Goal: Navigation & Orientation: Find specific page/section

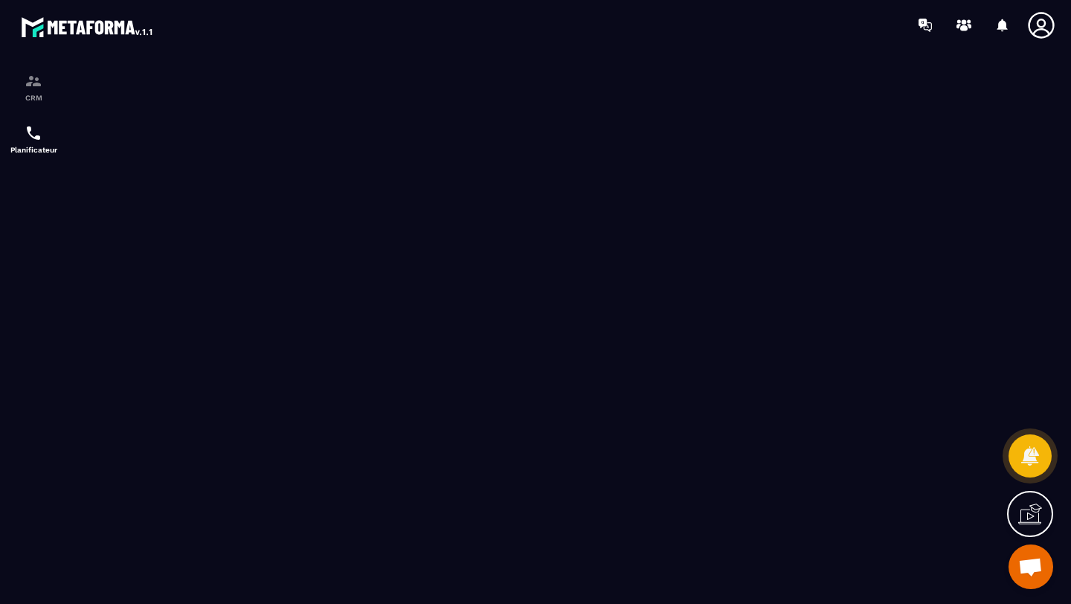
scroll to position [106, 0]
click at [22, 81] on div "CRM" at bounding box center [33, 87] width 59 height 30
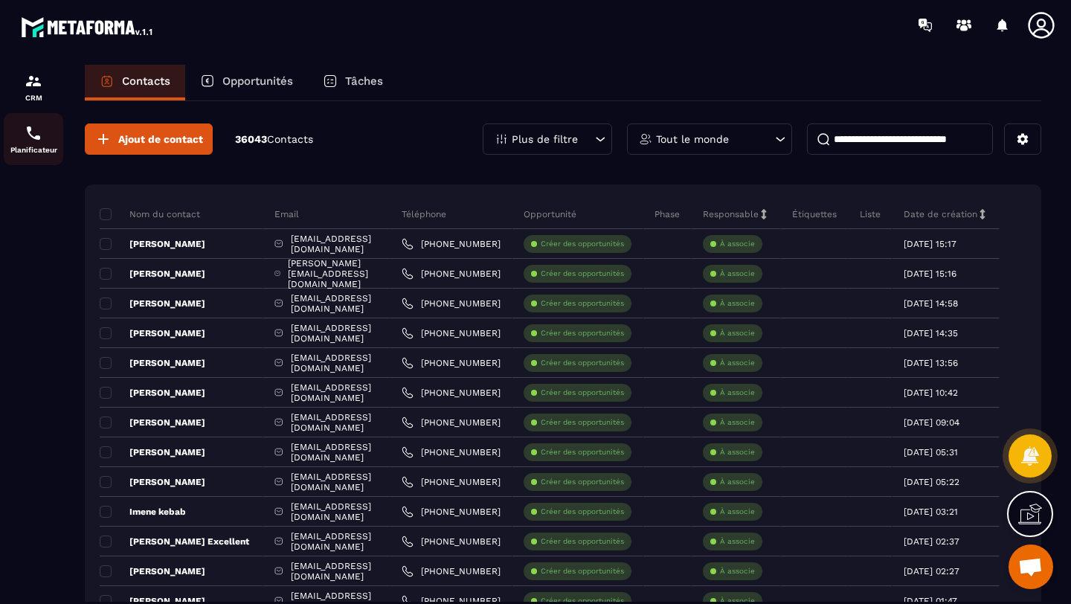
click at [15, 135] on div "Planificateur" at bounding box center [33, 139] width 59 height 30
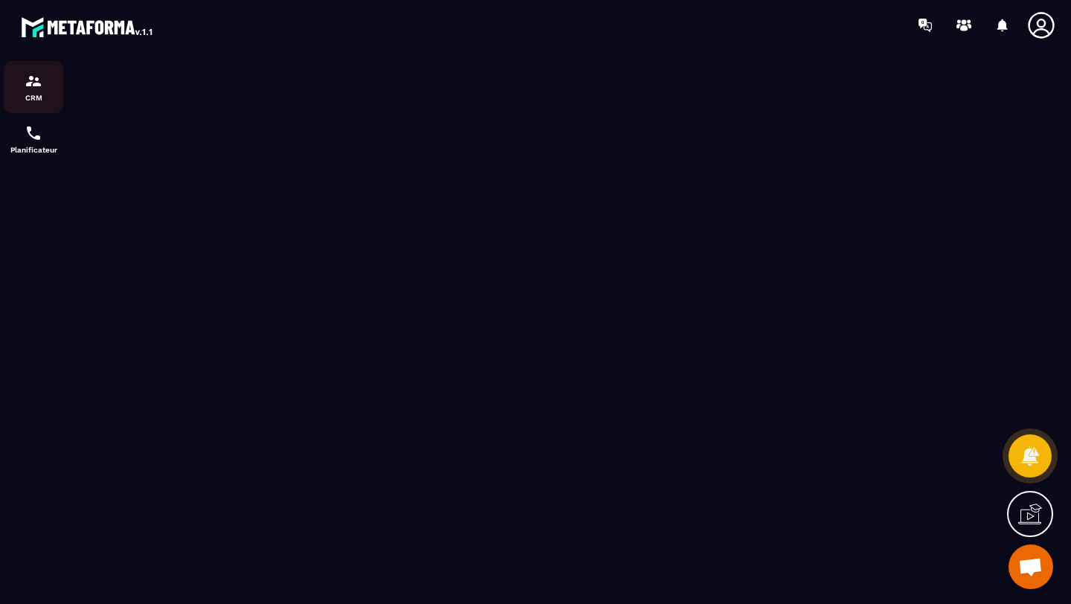
click at [31, 85] on img at bounding box center [34, 81] width 18 height 18
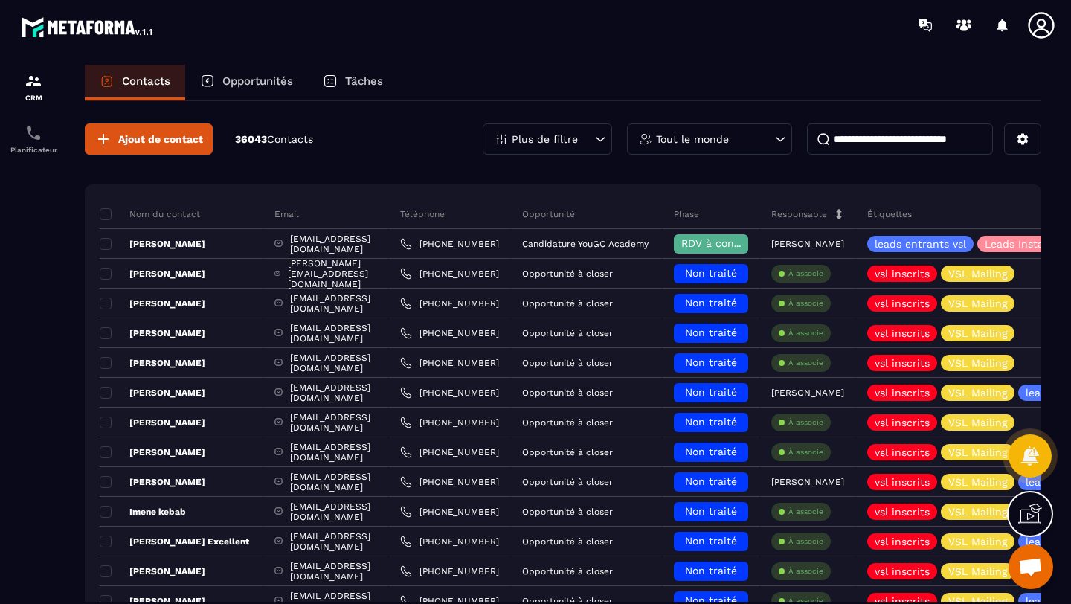
click at [236, 83] on p "Opportunités" at bounding box center [257, 80] width 71 height 13
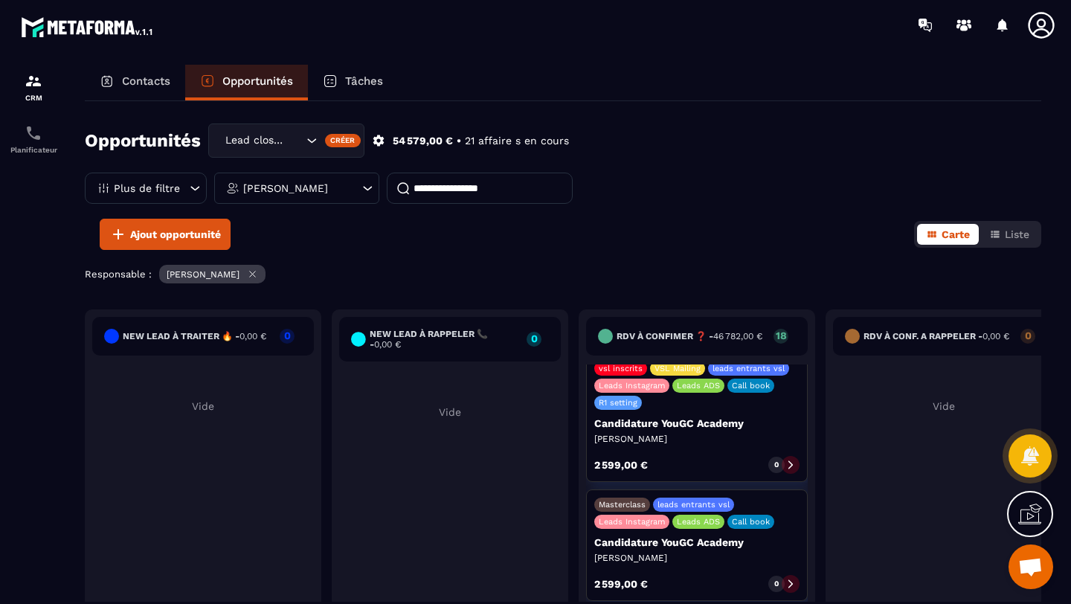
scroll to position [1175, 0]
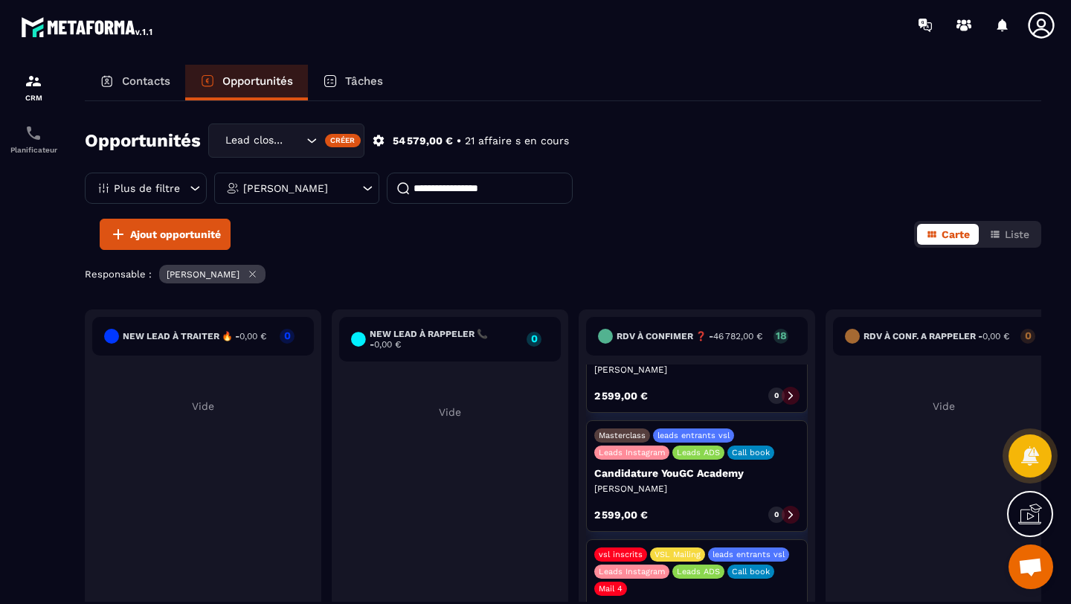
click at [789, 509] on icon at bounding box center [790, 514] width 10 height 10
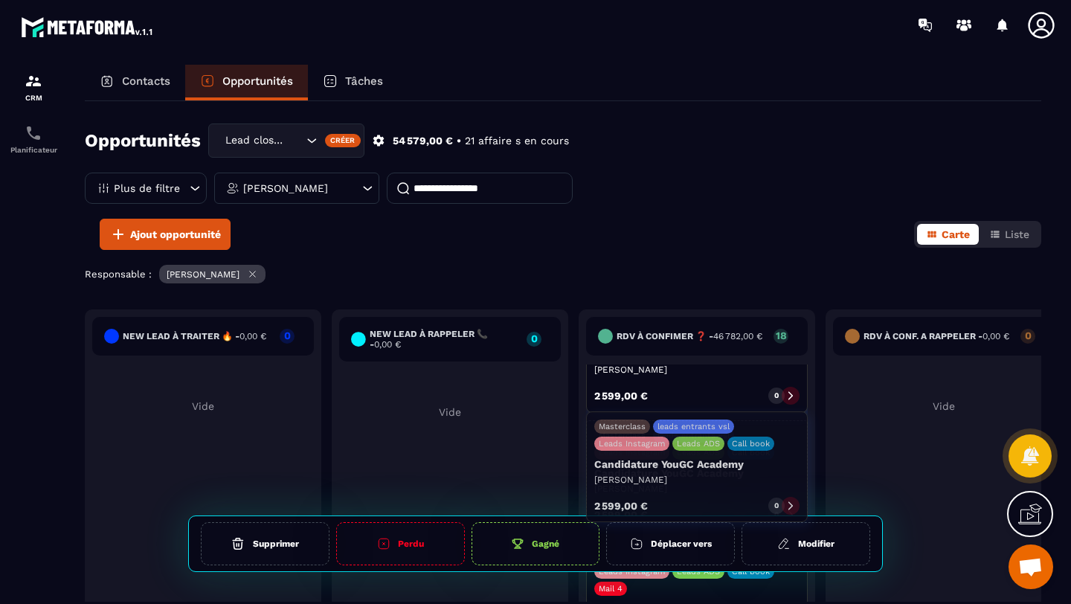
click at [790, 511] on icon at bounding box center [790, 515] width 4 height 8
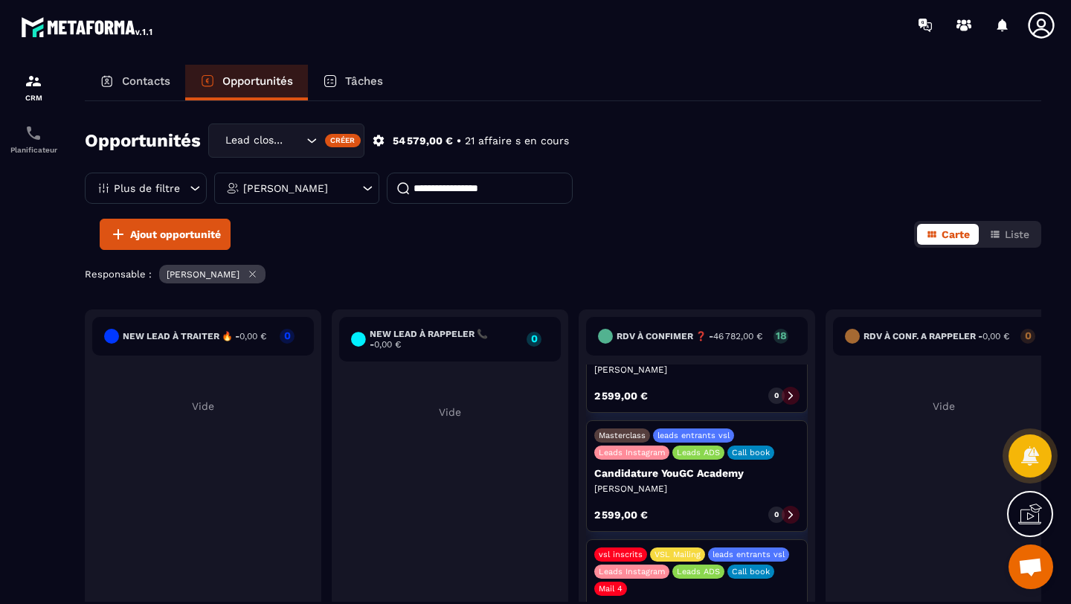
click at [786, 509] on icon at bounding box center [790, 514] width 10 height 10
